Goal: Task Accomplishment & Management: Use online tool/utility

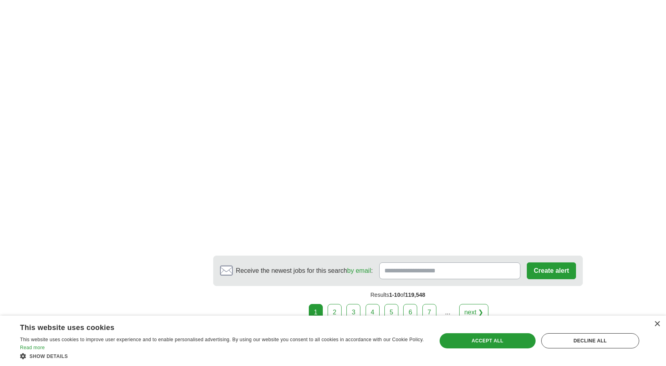
scroll to position [1481, 0]
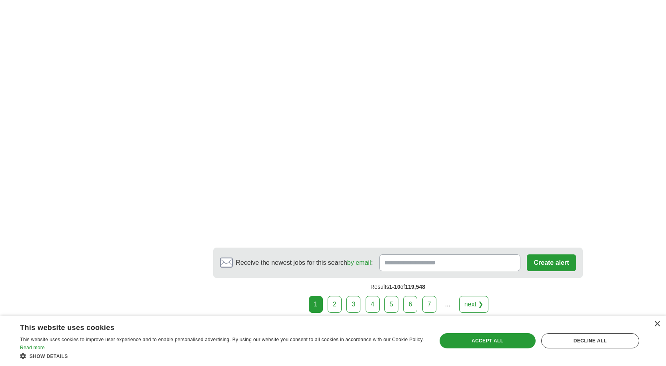
click at [354, 296] on link "3" at bounding box center [354, 304] width 14 height 17
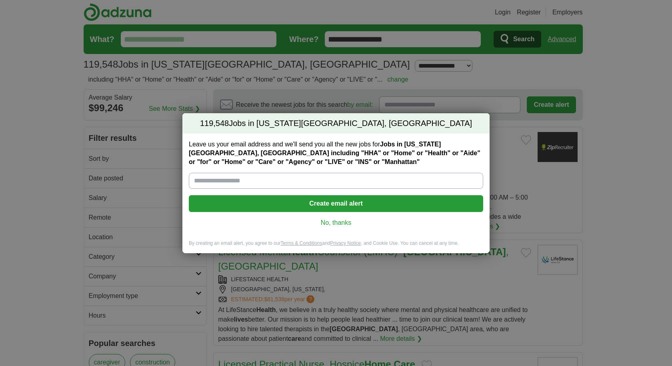
click at [335, 222] on link "No, thanks" at bounding box center [336, 223] width 282 height 9
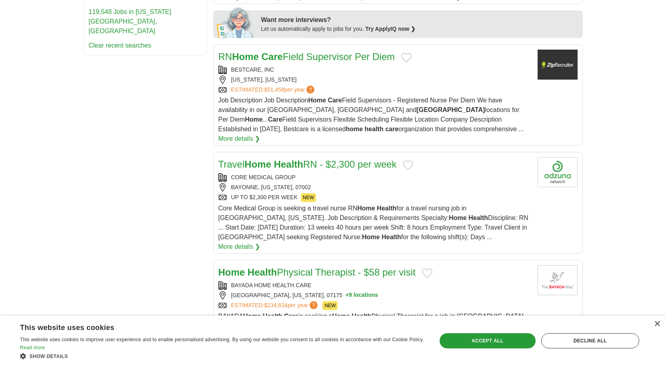
scroll to position [440, 0]
click at [335, 301] on span "NEW" at bounding box center [330, 305] width 15 height 9
